Goal: Information Seeking & Learning: Find specific fact

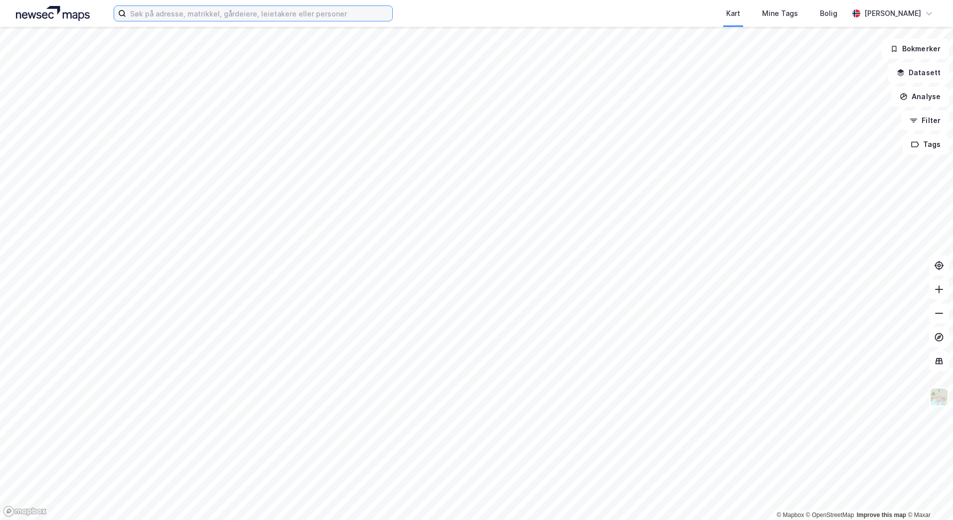
click at [328, 16] on input at bounding box center [259, 13] width 266 height 15
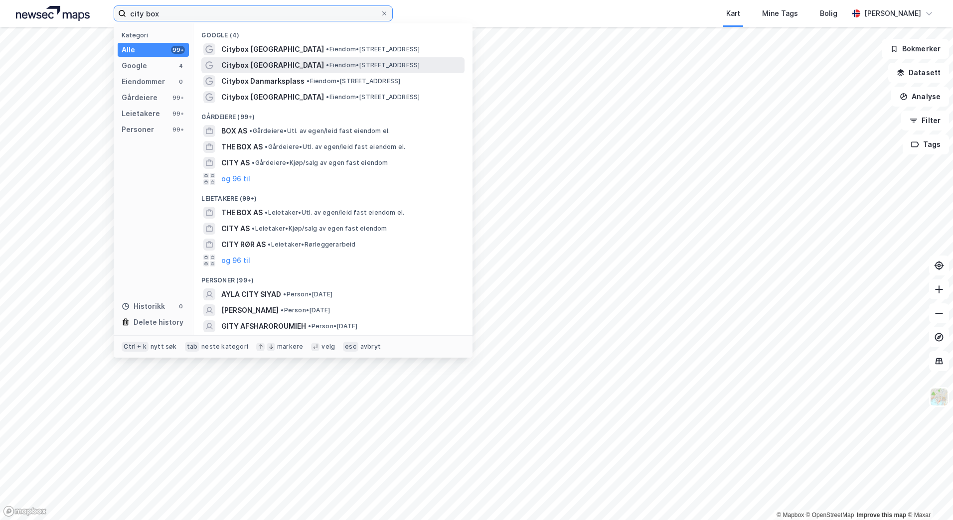
type input "city box"
click at [326, 65] on span "• Eiendom • [STREET_ADDRESS]" at bounding box center [373, 65] width 94 height 8
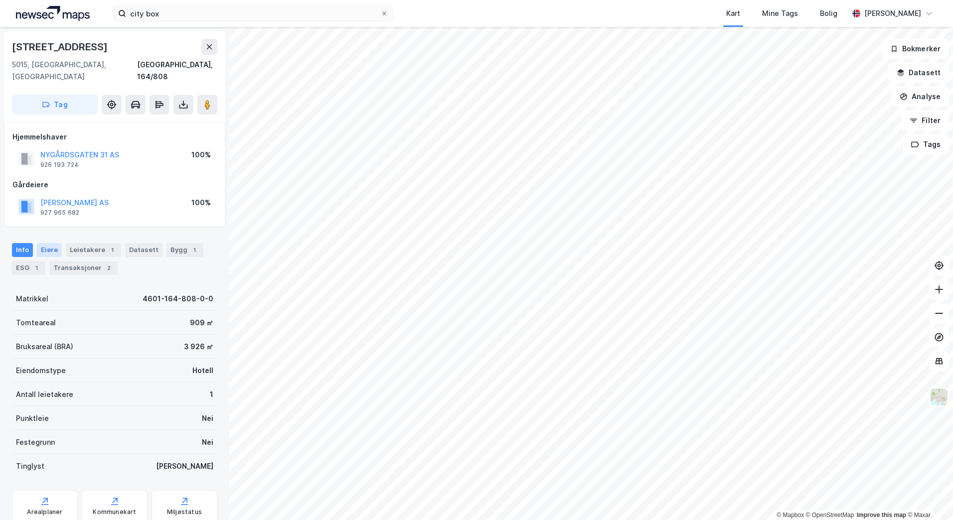
click at [57, 243] on div "Eiere" at bounding box center [49, 250] width 25 height 14
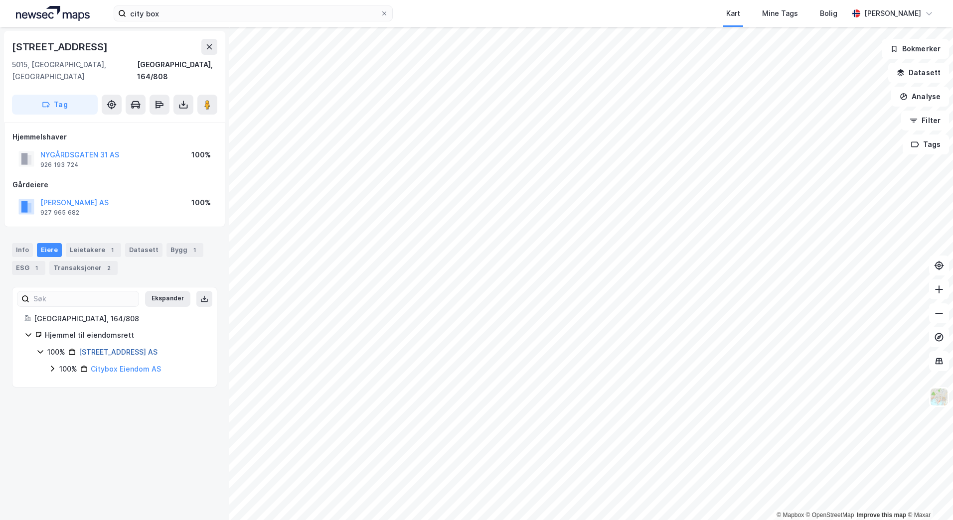
click at [132, 348] on link "[STREET_ADDRESS] AS" at bounding box center [118, 352] width 79 height 8
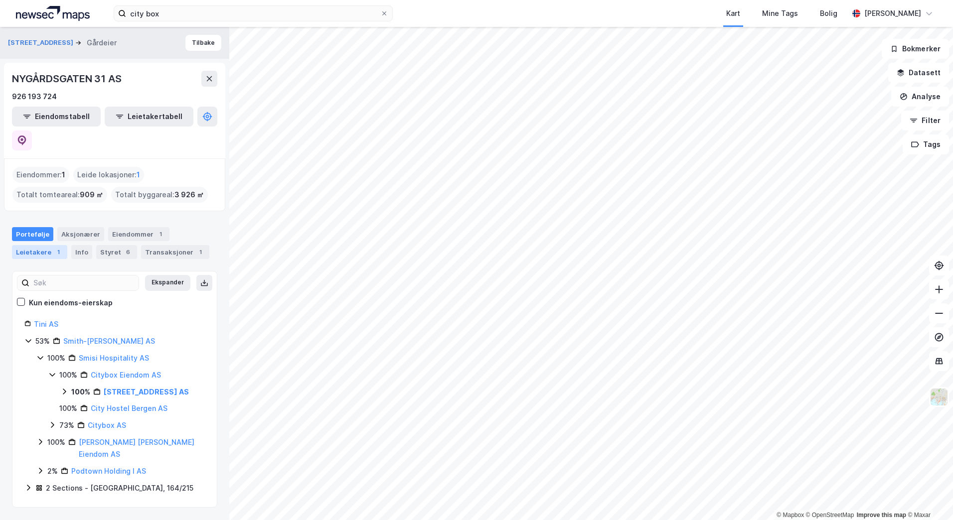
click at [40, 245] on div "Leietakere 1" at bounding box center [39, 252] width 55 height 14
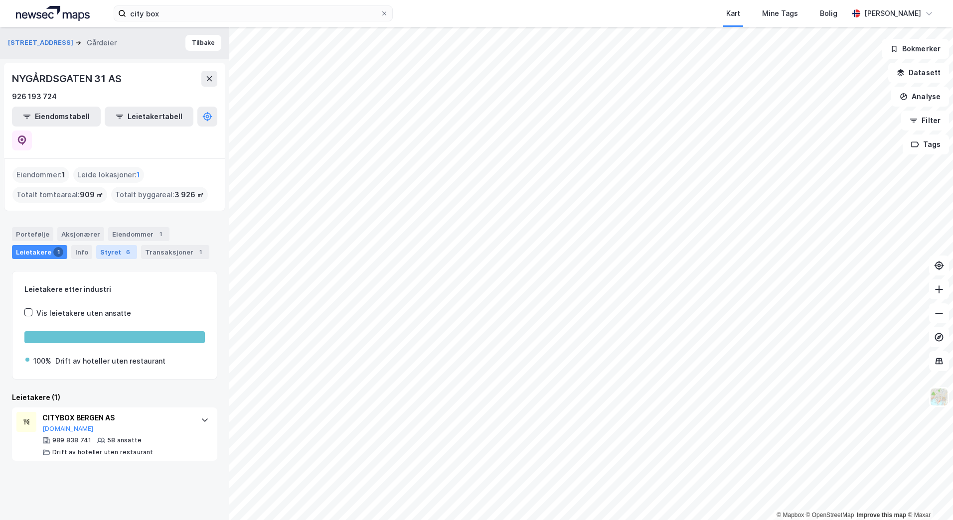
click at [123, 247] on div "6" at bounding box center [128, 252] width 10 height 10
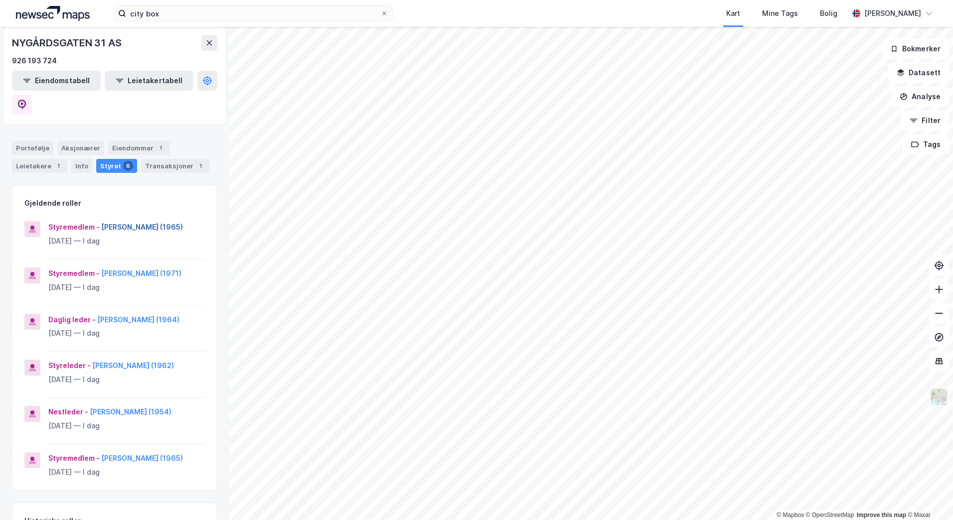
scroll to position [8, 0]
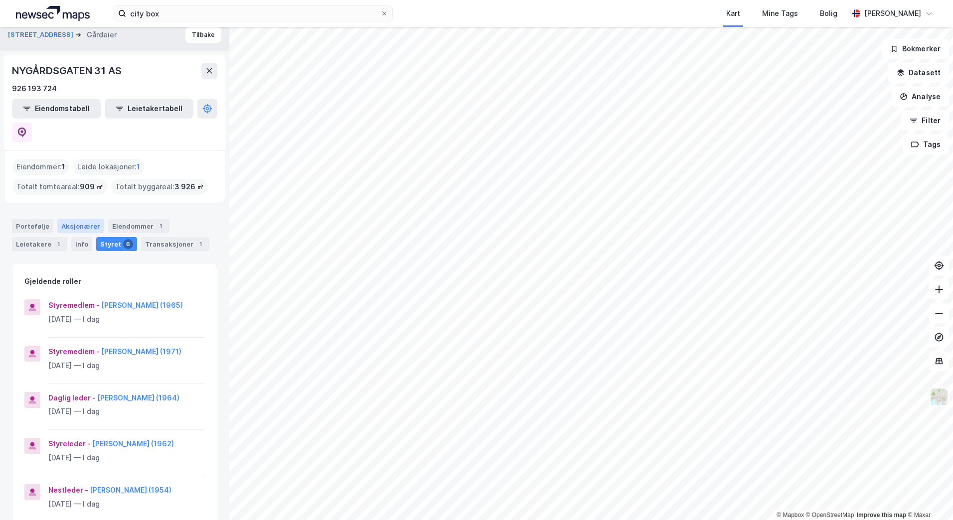
click at [63, 219] on div "Aksjonærer" at bounding box center [80, 226] width 47 height 14
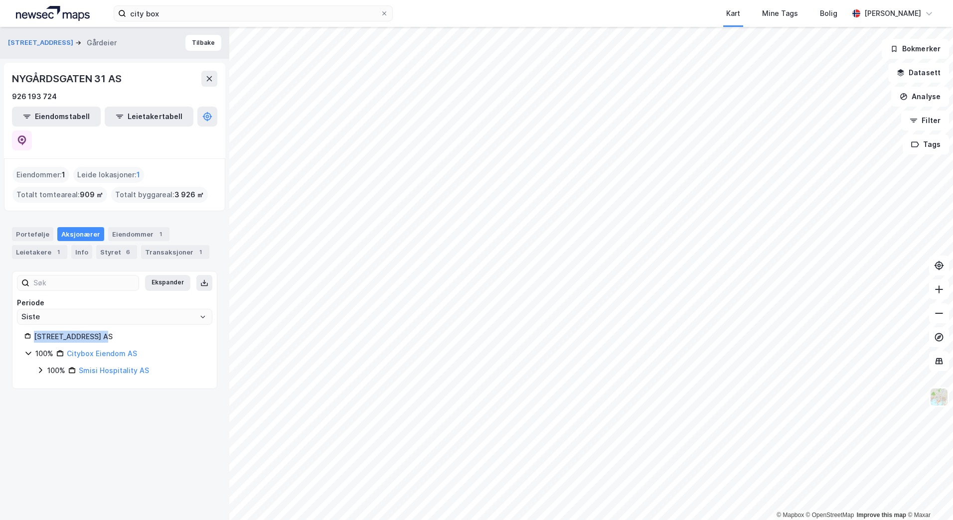
drag, startPoint x: 107, startPoint y: 309, endPoint x: 34, endPoint y: 310, distance: 72.8
click at [34, 331] on div "[STREET_ADDRESS] AS" at bounding box center [119, 337] width 171 height 12
copy div "[STREET_ADDRESS] AS"
